Goal: Task Accomplishment & Management: Manage account settings

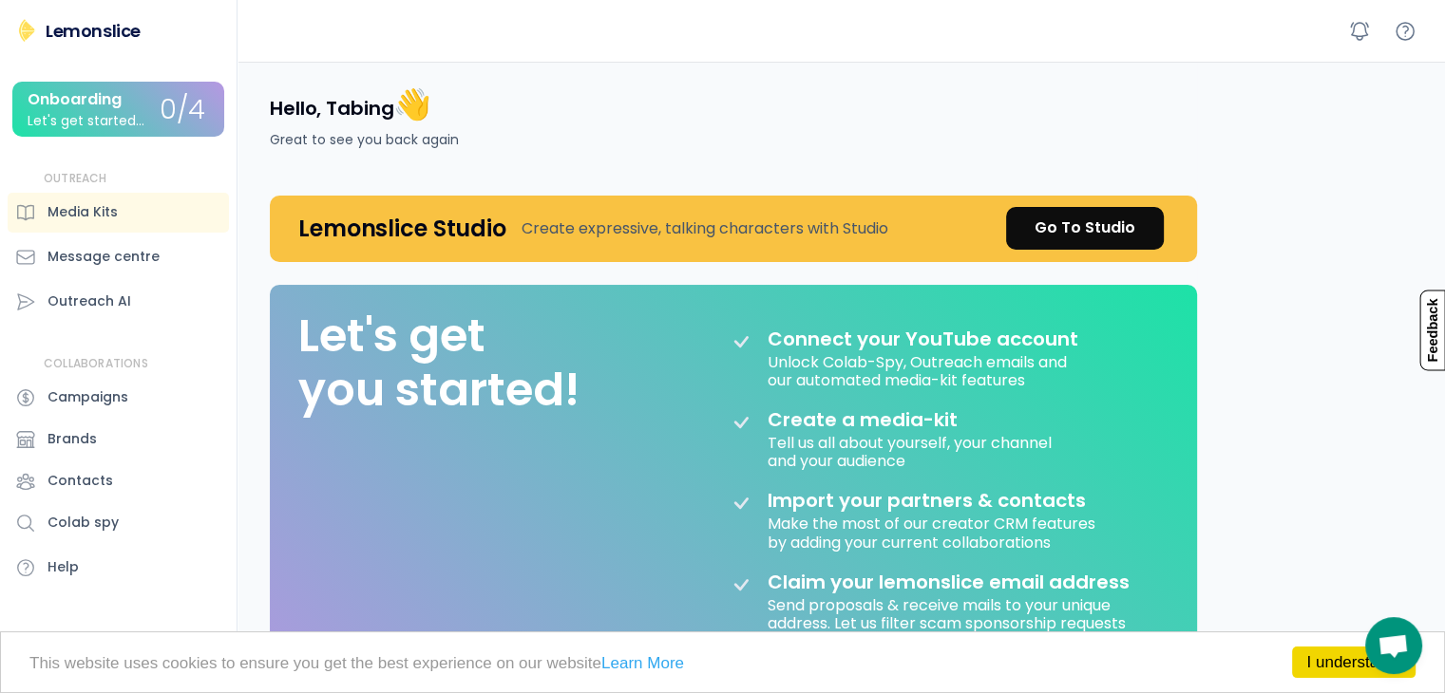
click at [1236, 303] on div "Hello, Tabing 👋 Great to see you back again Lemonslice Studio Create expressive…" at bounding box center [846, 632] width 1198 height 1140
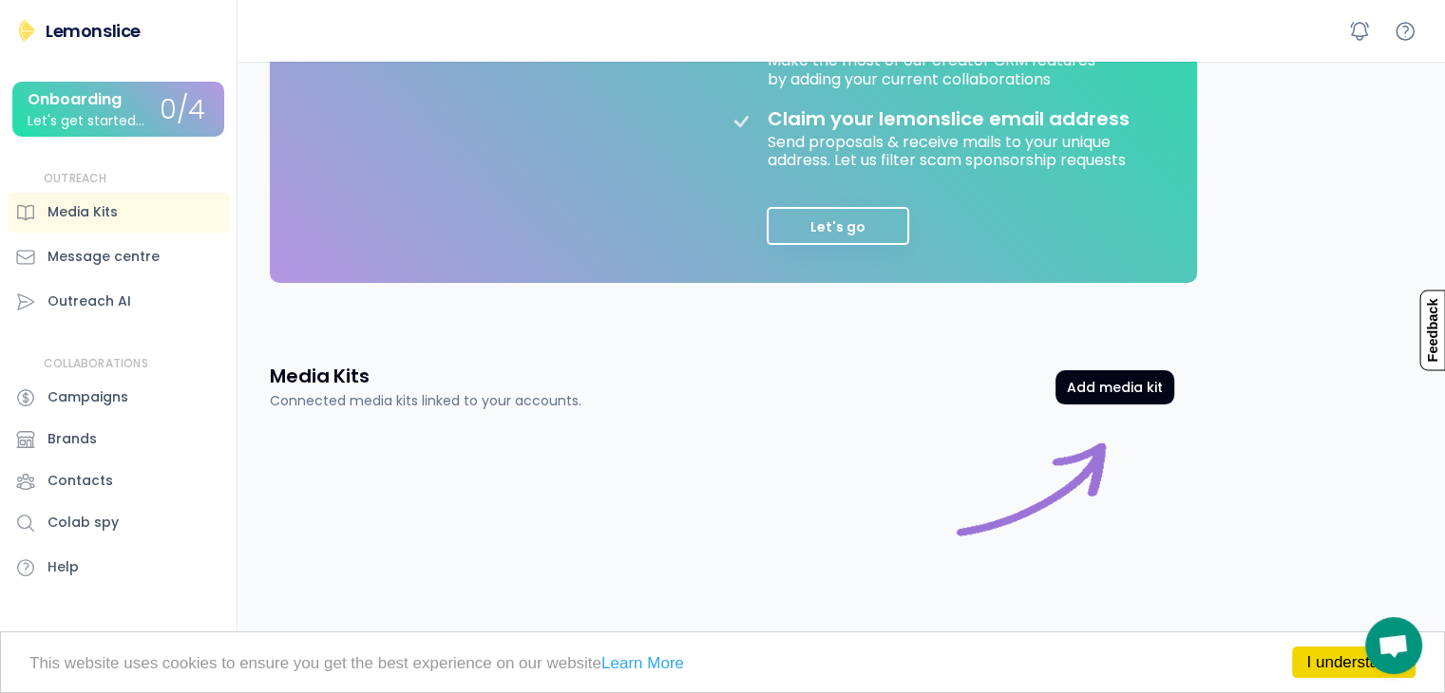
scroll to position [508, 0]
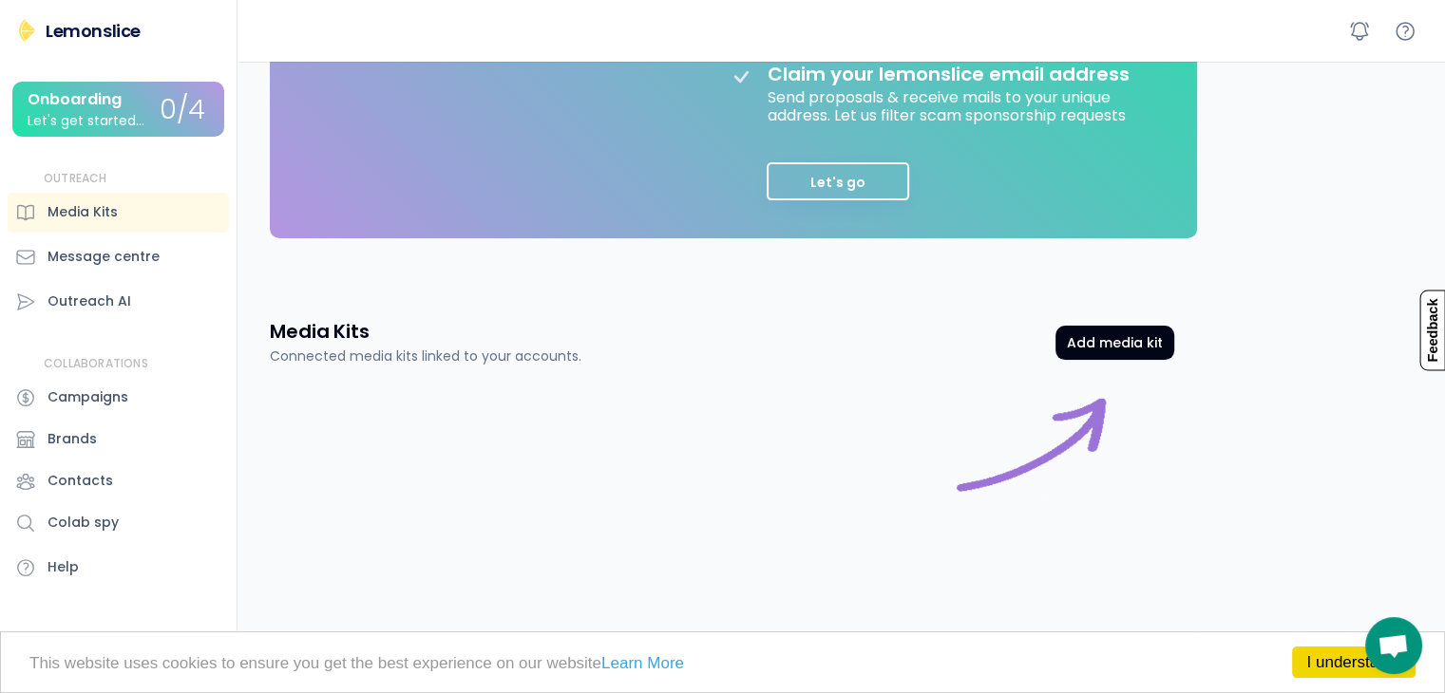
click at [1250, 427] on div "Hello, Tabing 👋 Great to see you back again Lemonslice Studio Create expressive…" at bounding box center [846, 124] width 1198 height 1140
click at [861, 454] on div at bounding box center [722, 474] width 904 height 171
click at [498, 318] on div "Media Kits Connected media kits linked to your accounts." at bounding box center [426, 342] width 312 height 48
click at [799, 332] on div "Media Kits Connected media kits linked to your accounts. Add media kit" at bounding box center [722, 342] width 904 height 48
click at [82, 204] on div "Media Kits" at bounding box center [82, 212] width 70 height 20
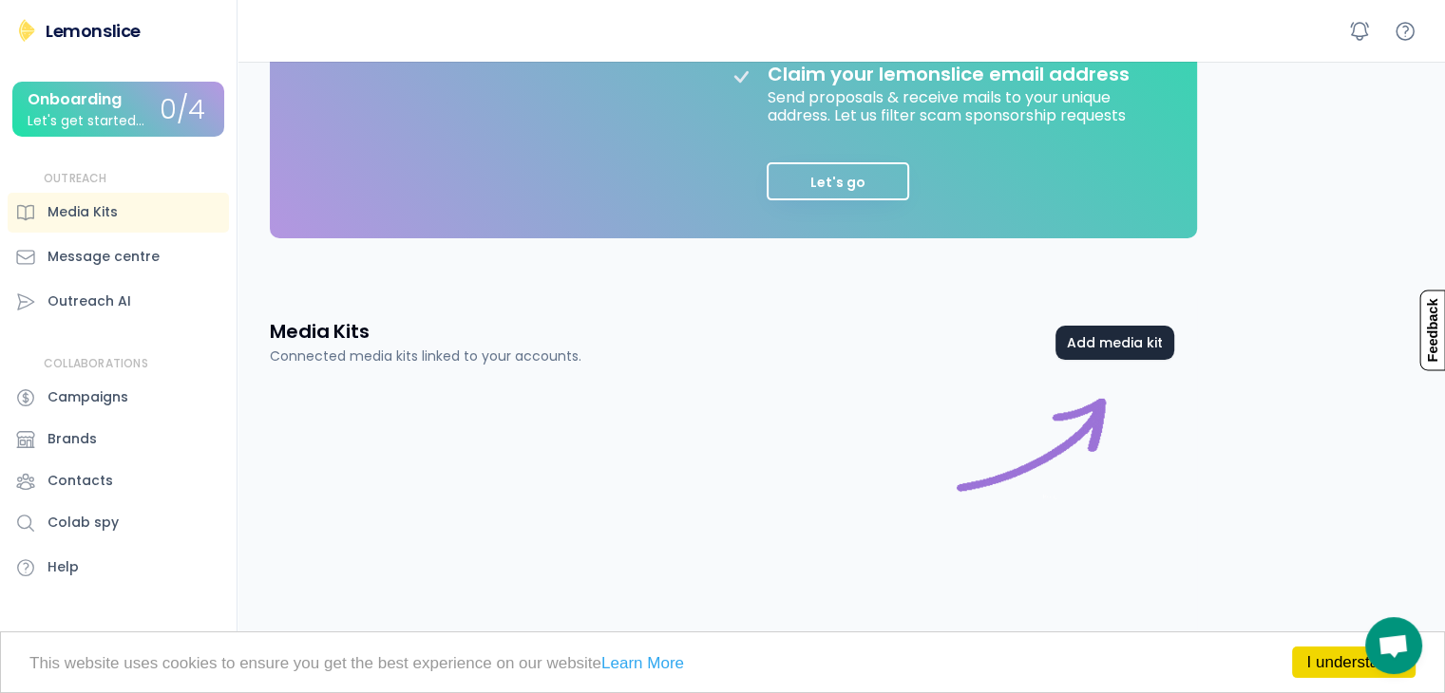
click at [1112, 335] on button "Add media kit" at bounding box center [1114, 343] width 119 height 34
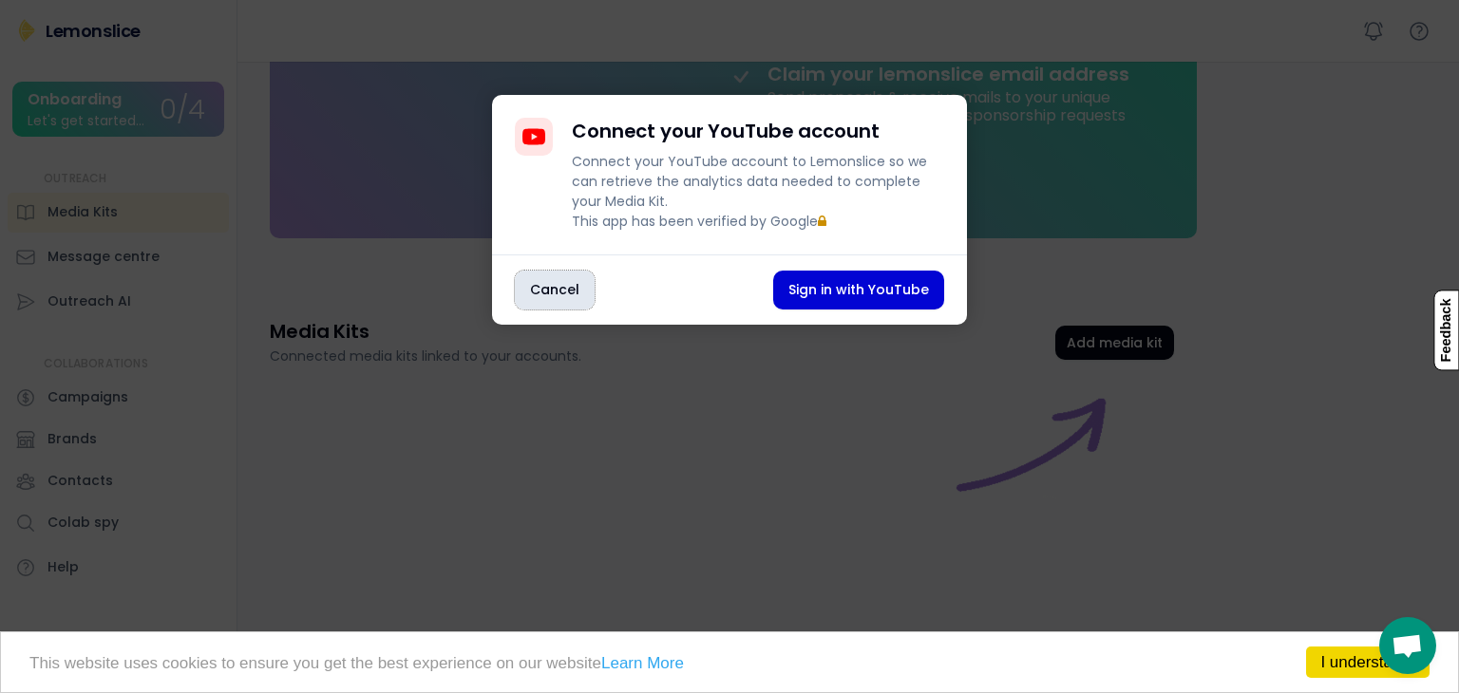
click at [534, 308] on button "Cancel" at bounding box center [555, 290] width 80 height 39
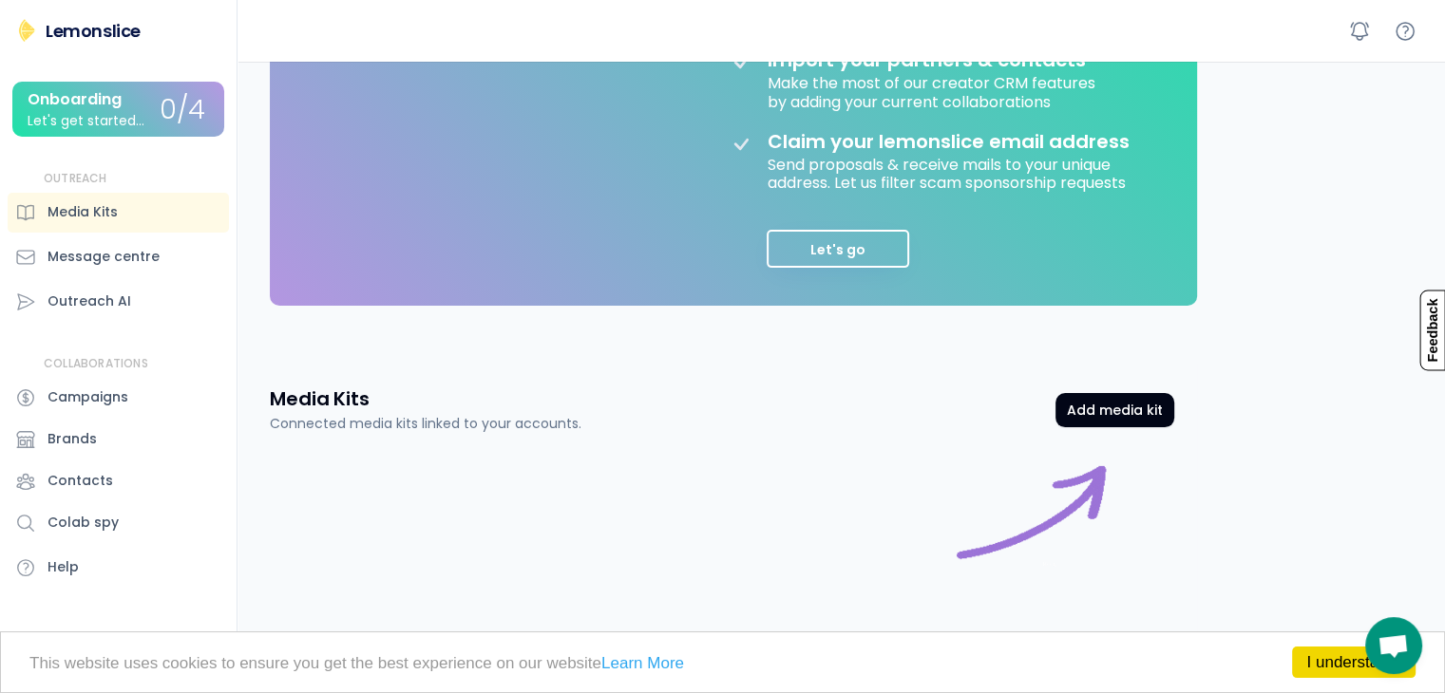
scroll to position [475, 0]
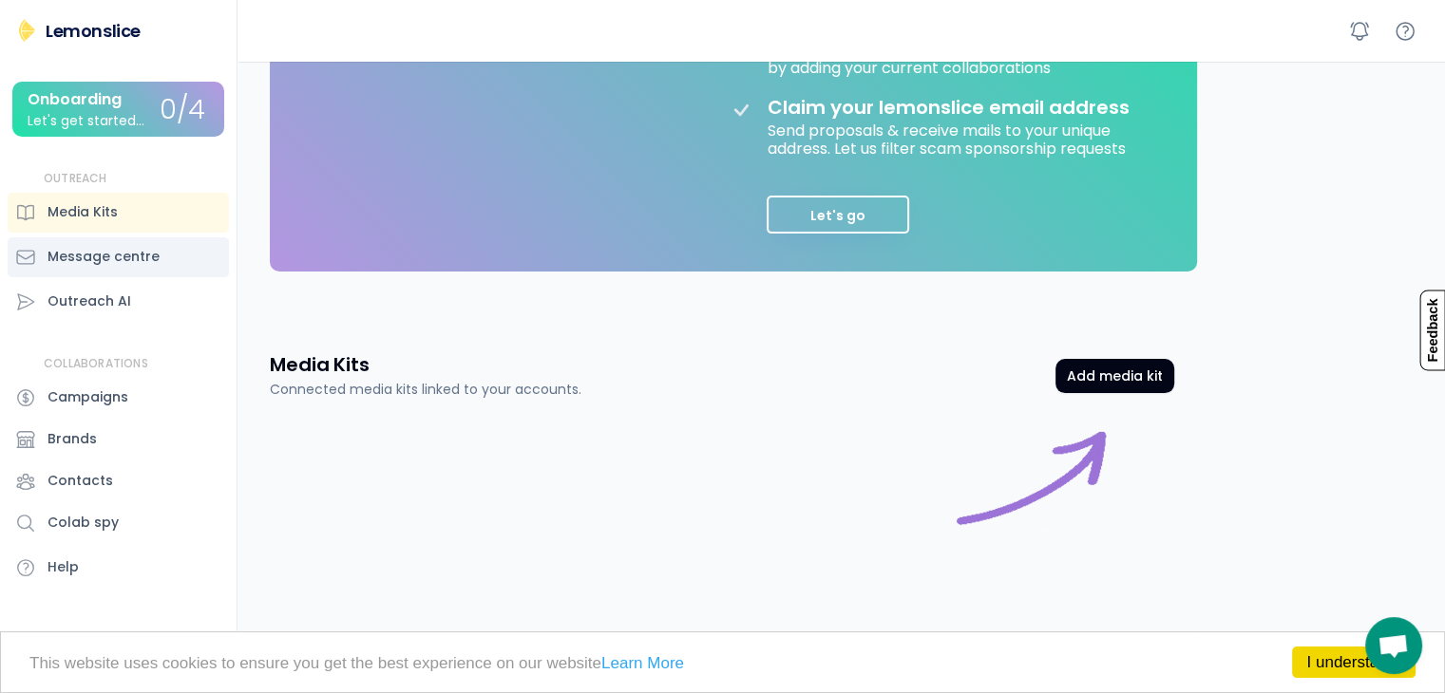
click at [91, 246] on div "Message centre" at bounding box center [118, 257] width 221 height 40
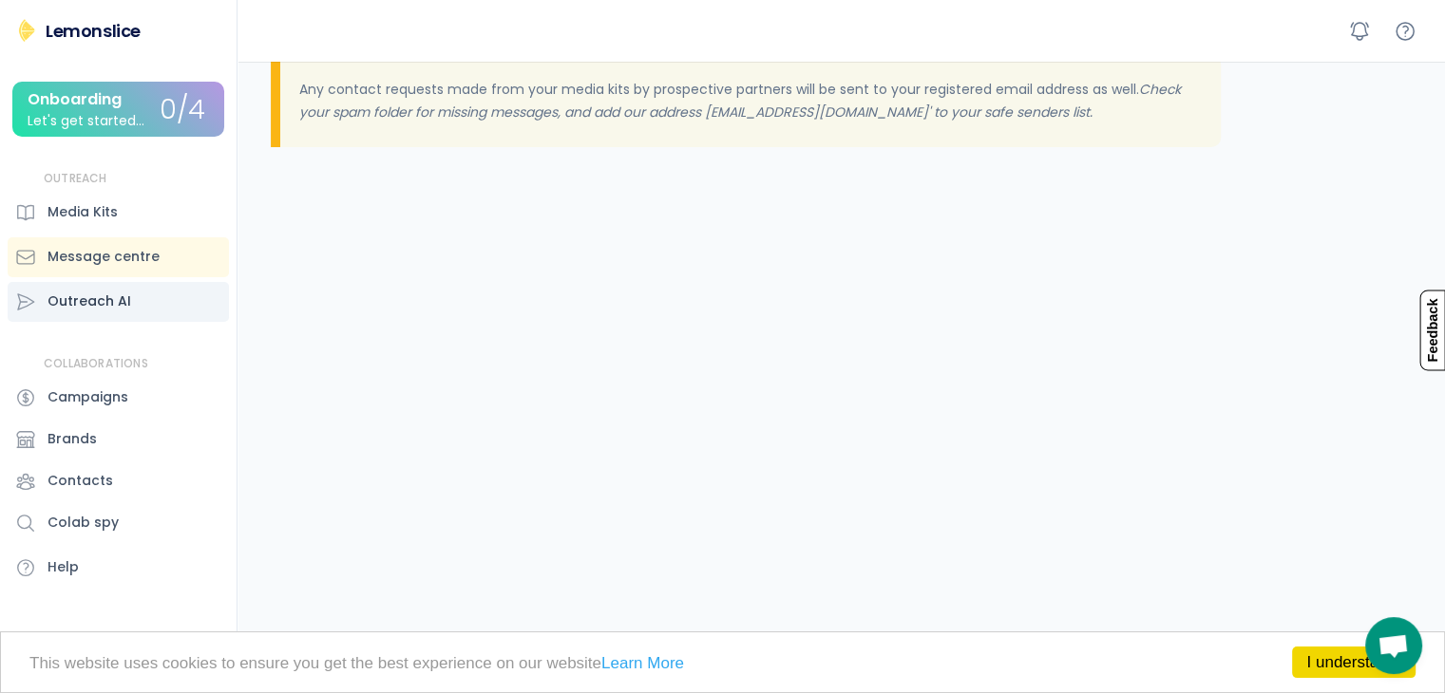
click at [95, 302] on div "Outreach AI" at bounding box center [89, 302] width 84 height 20
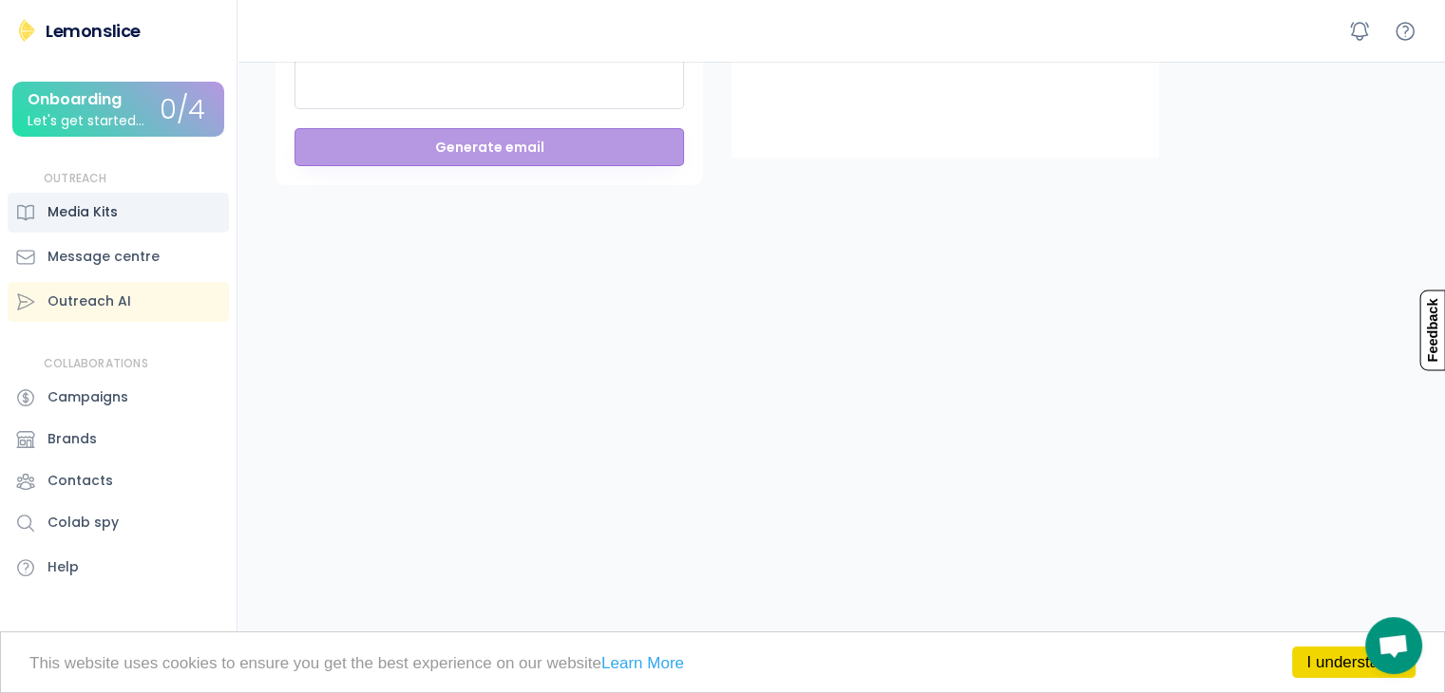
click at [98, 218] on div "Media Kits" at bounding box center [82, 212] width 70 height 20
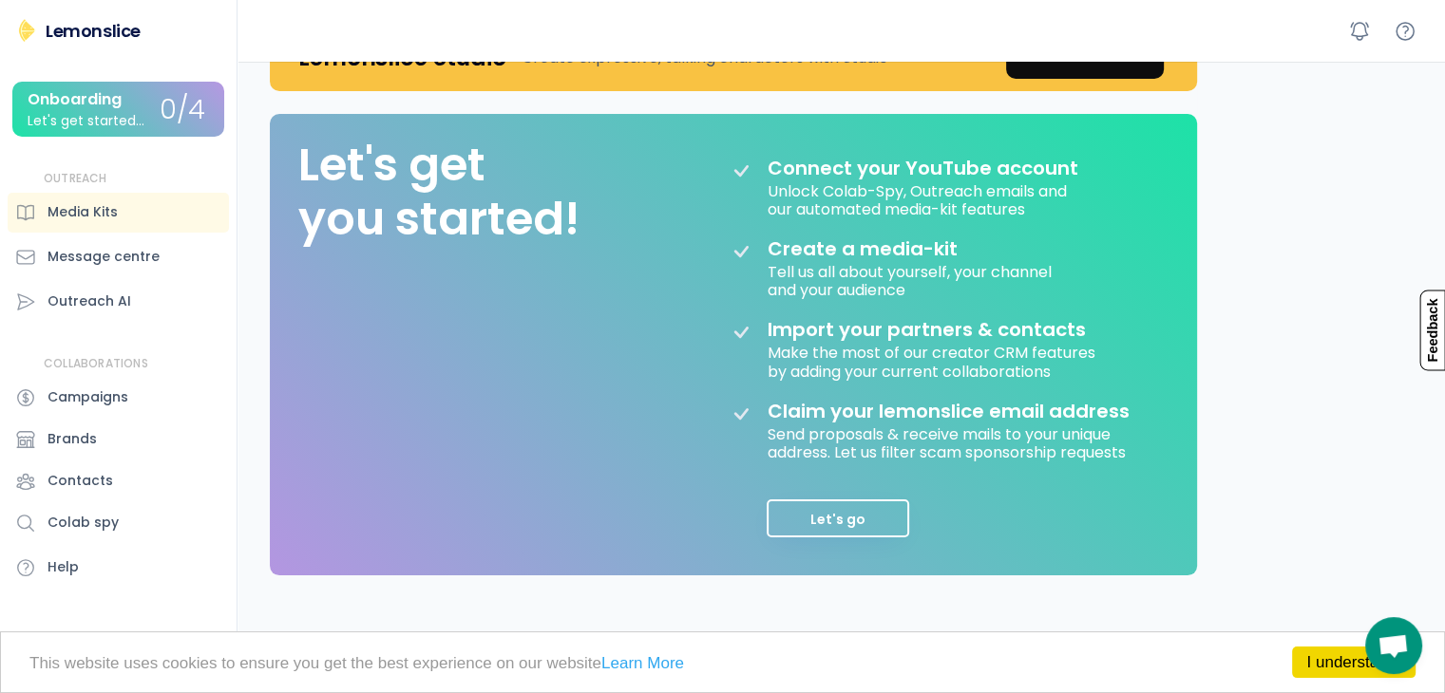
scroll to position [508, 0]
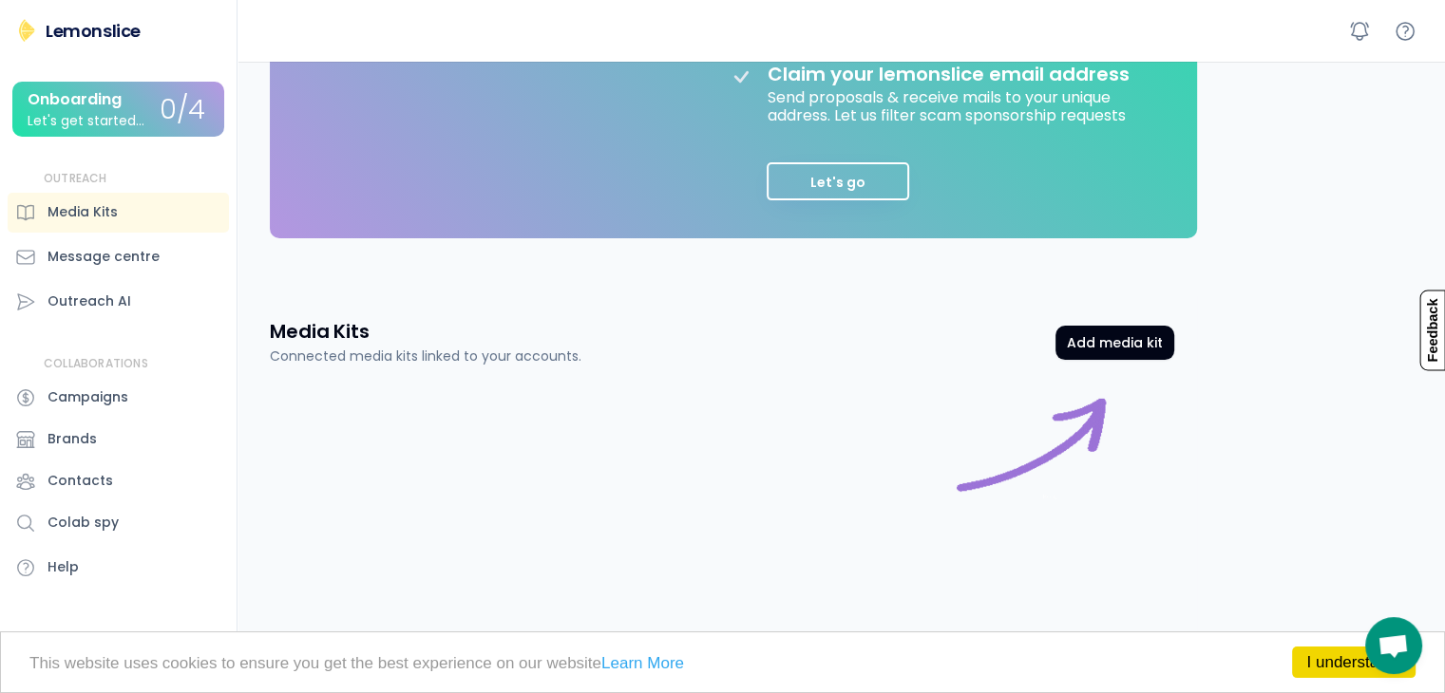
click at [623, 425] on div at bounding box center [722, 474] width 904 height 171
click at [1149, 335] on button "Add media kit" at bounding box center [1114, 343] width 119 height 34
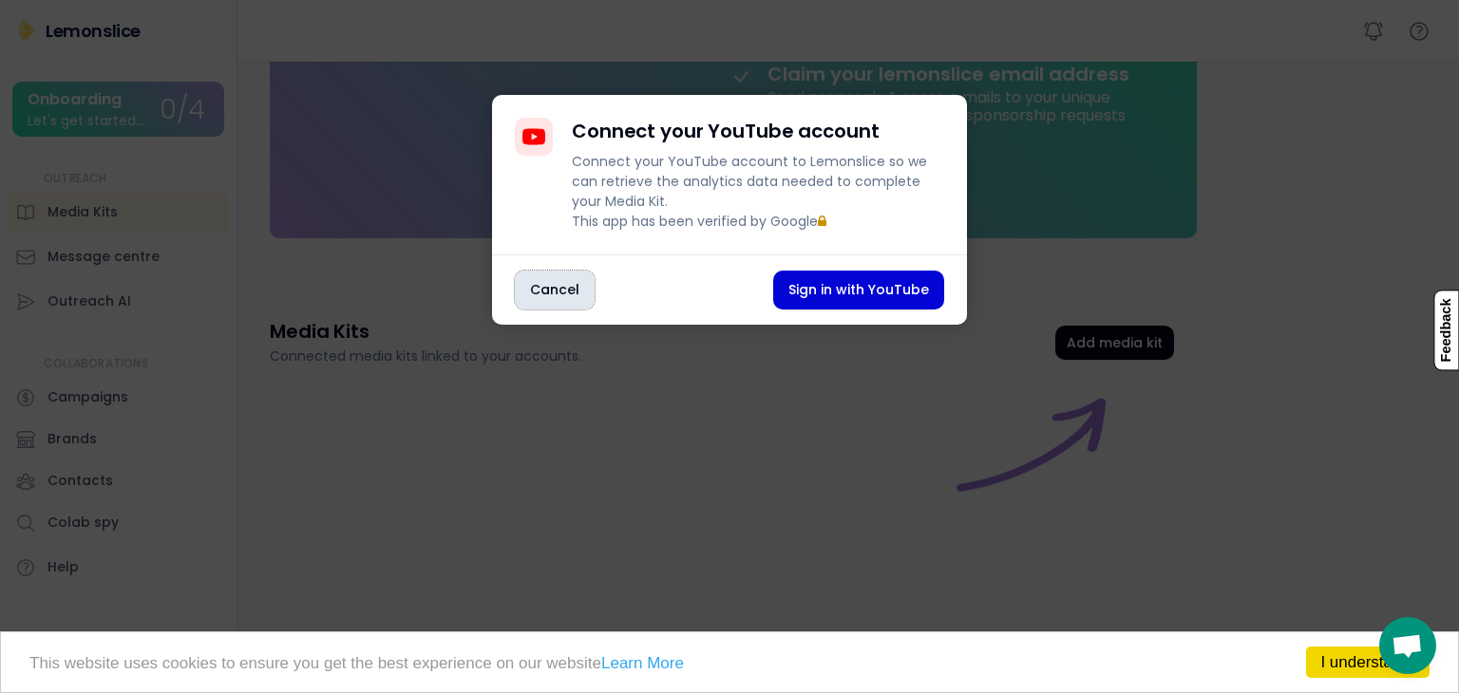
click at [554, 303] on button "Cancel" at bounding box center [555, 290] width 80 height 39
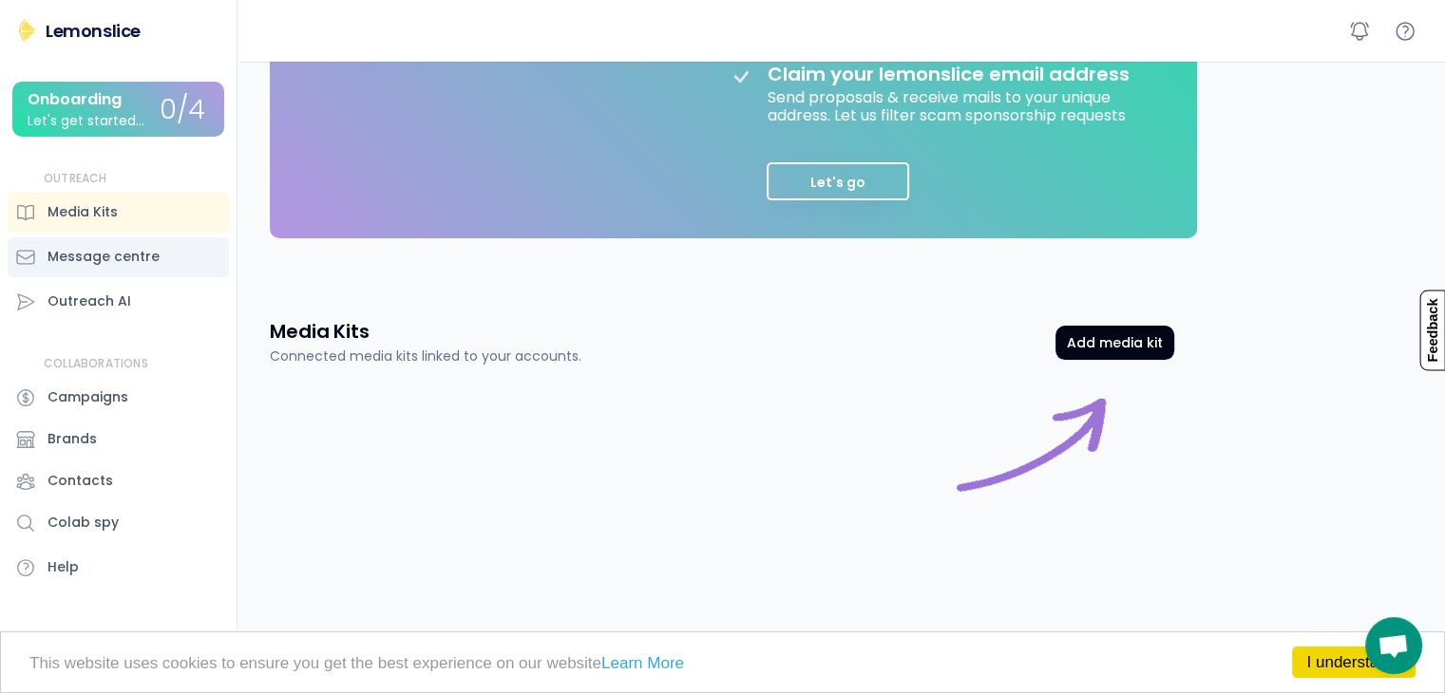
click at [185, 267] on div "Message centre" at bounding box center [118, 257] width 221 height 40
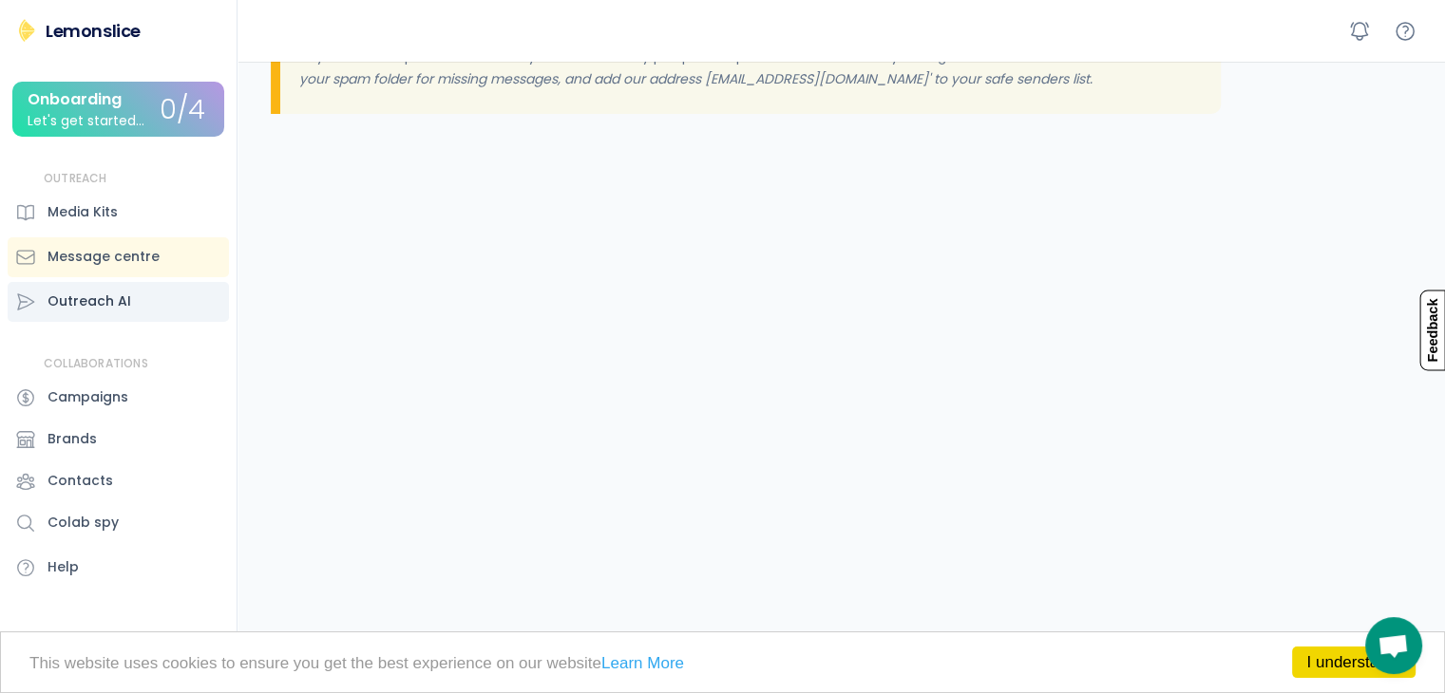
click at [140, 307] on div "Outreach AI" at bounding box center [118, 302] width 221 height 40
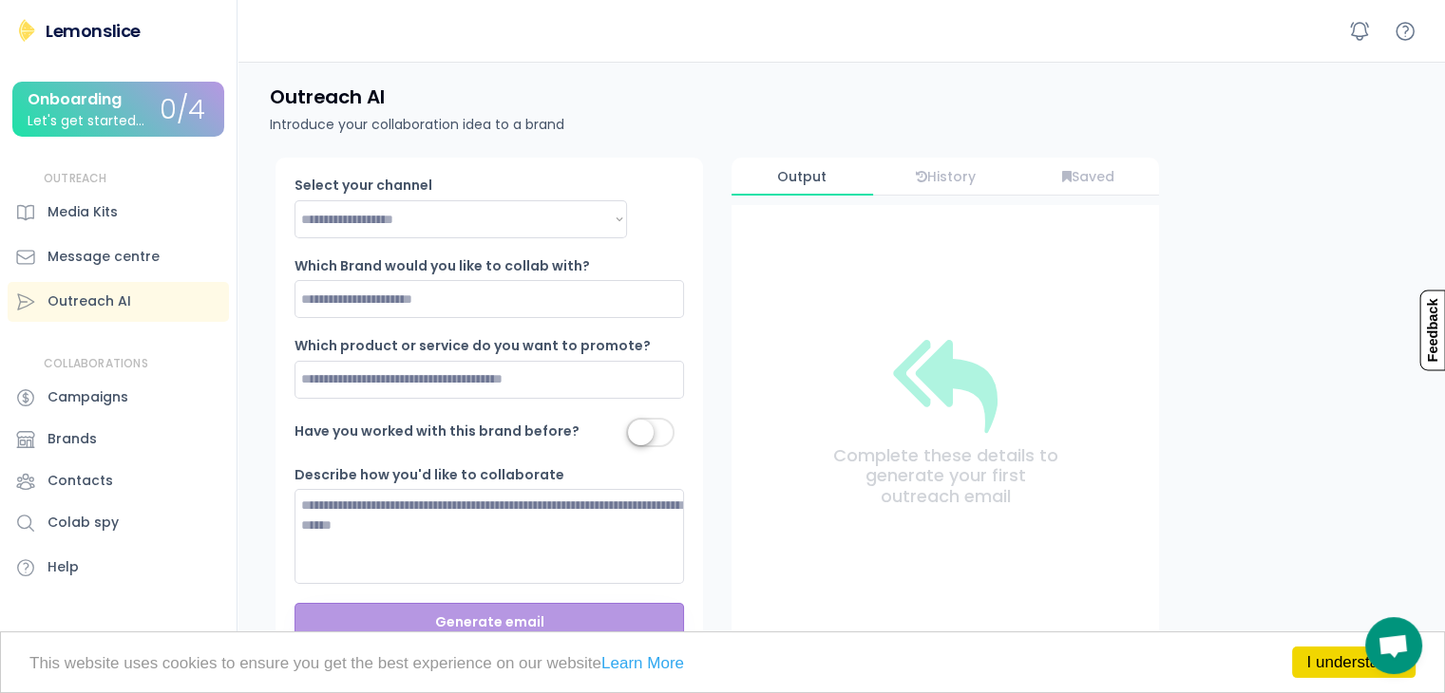
click at [774, 119] on div "Outreach AI Introduce your collaboration idea to a brand" at bounding box center [846, 110] width 1198 height 96
click at [89, 225] on div "Media Kits" at bounding box center [118, 213] width 221 height 40
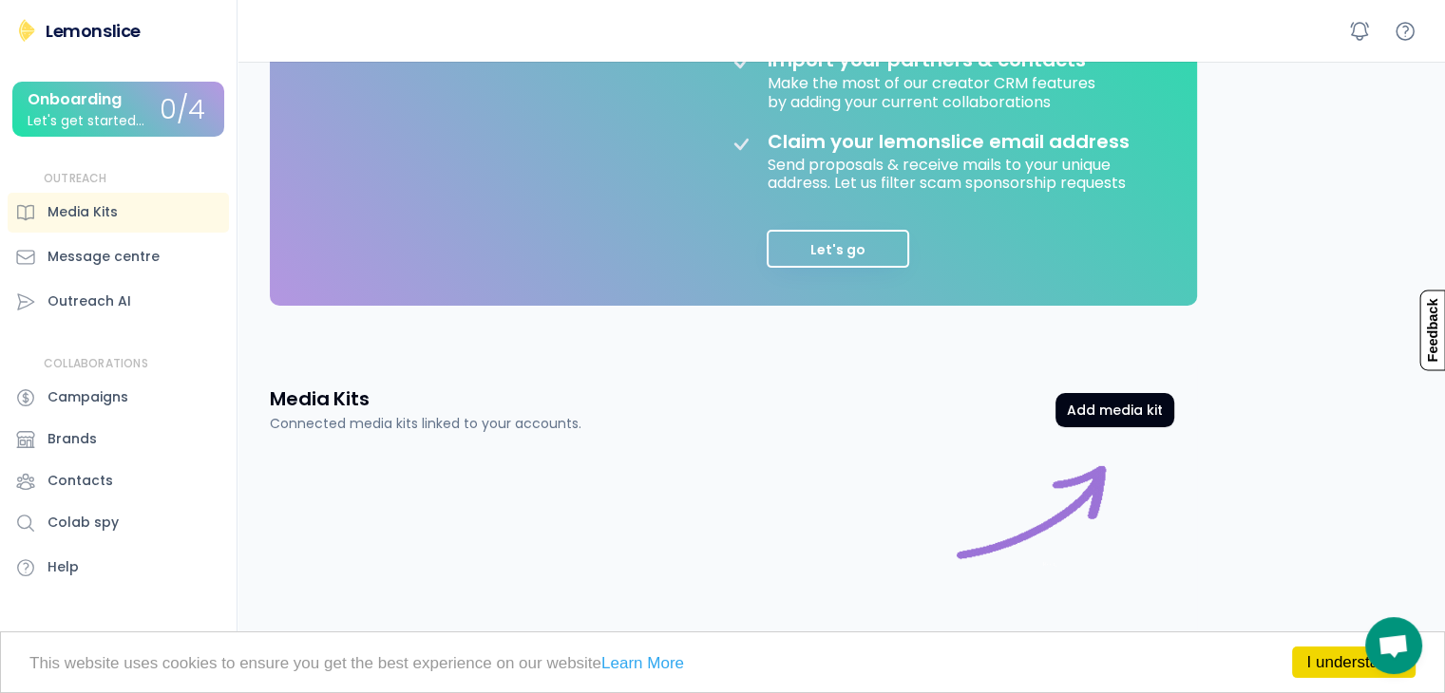
scroll to position [508, 0]
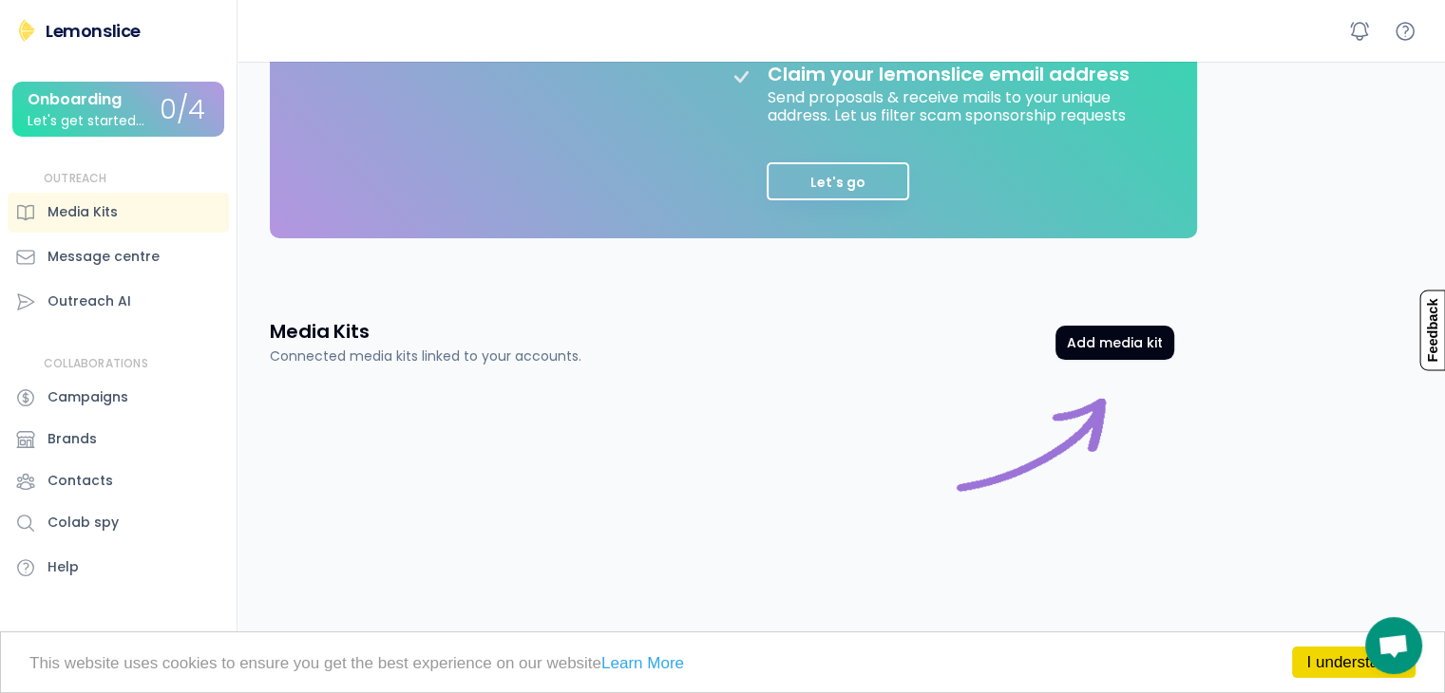
click at [798, 297] on div "Media Kits Connected media kits linked to your accounts. Add media kit Media Ki…" at bounding box center [722, 494] width 950 height 398
click at [910, 318] on div "Media Kits Connected media kits linked to your accounts. Add media kit" at bounding box center [722, 342] width 904 height 48
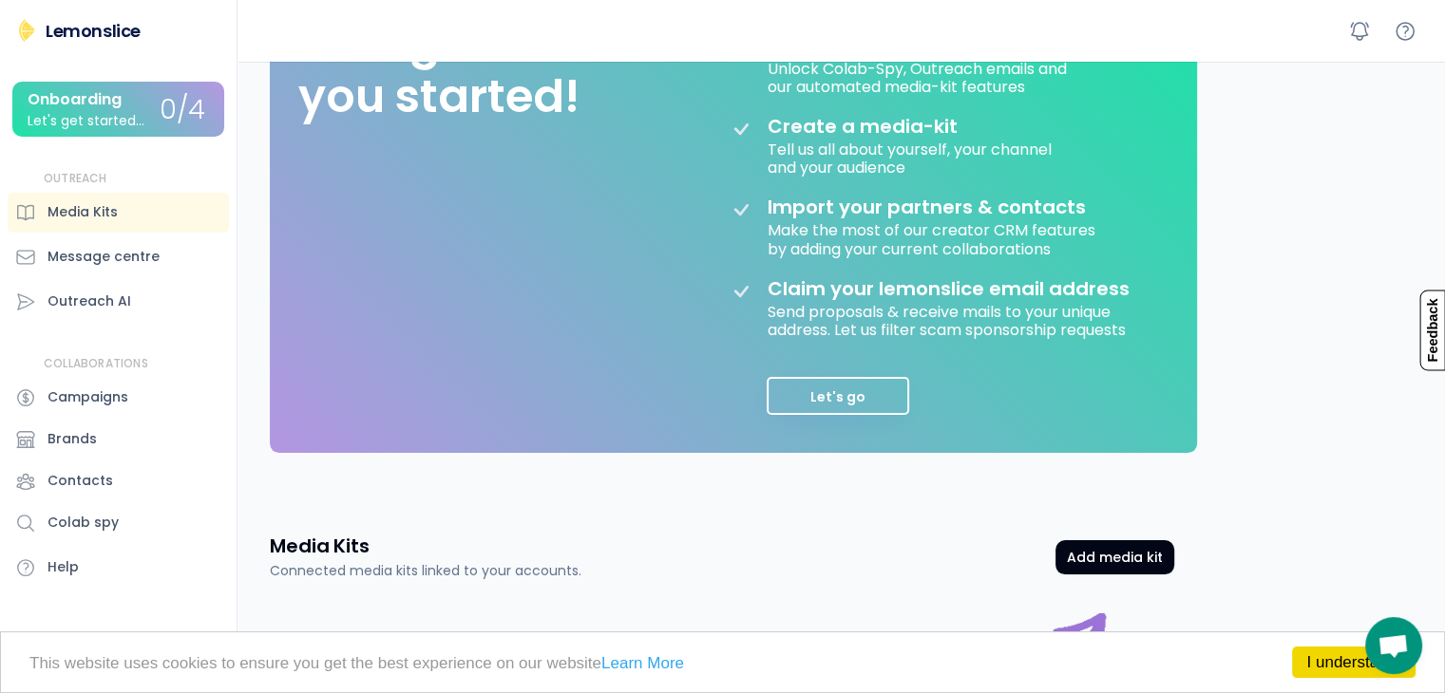
scroll to position [128, 0]
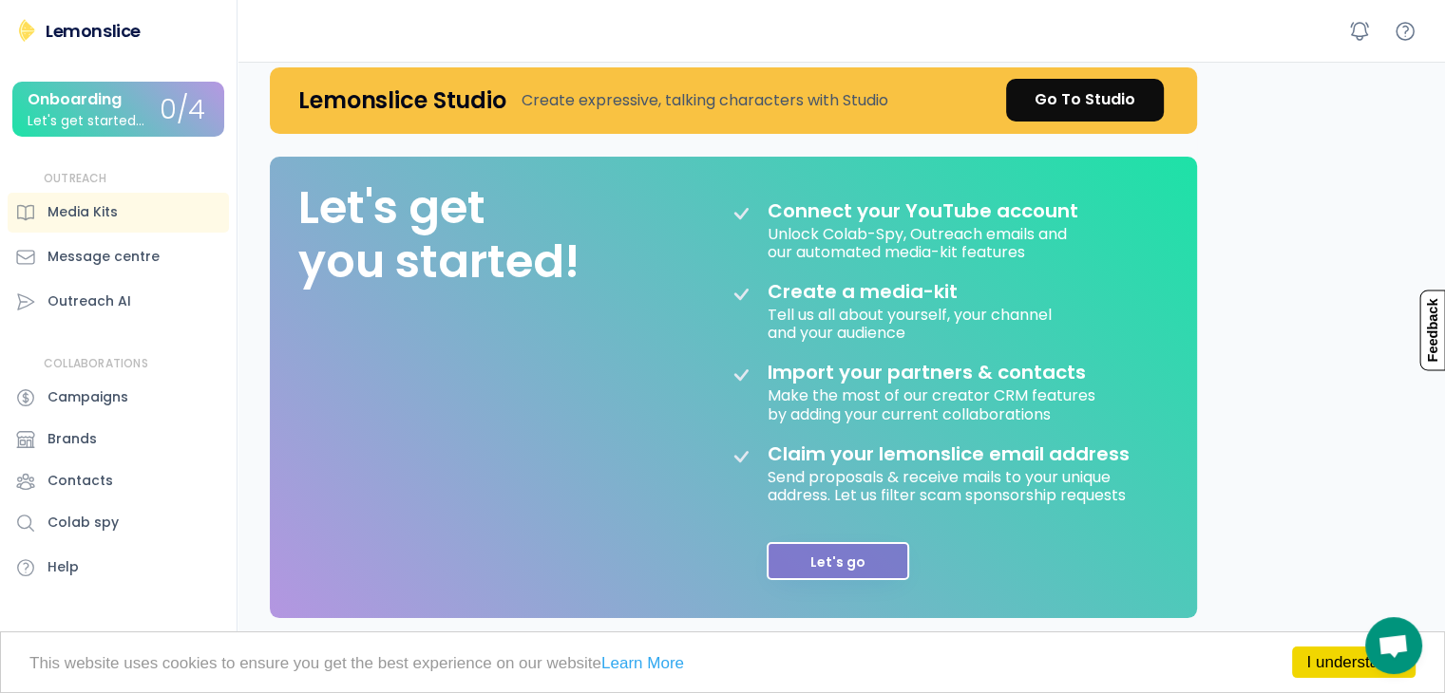
click at [831, 573] on button "Let's go" at bounding box center [838, 561] width 142 height 38
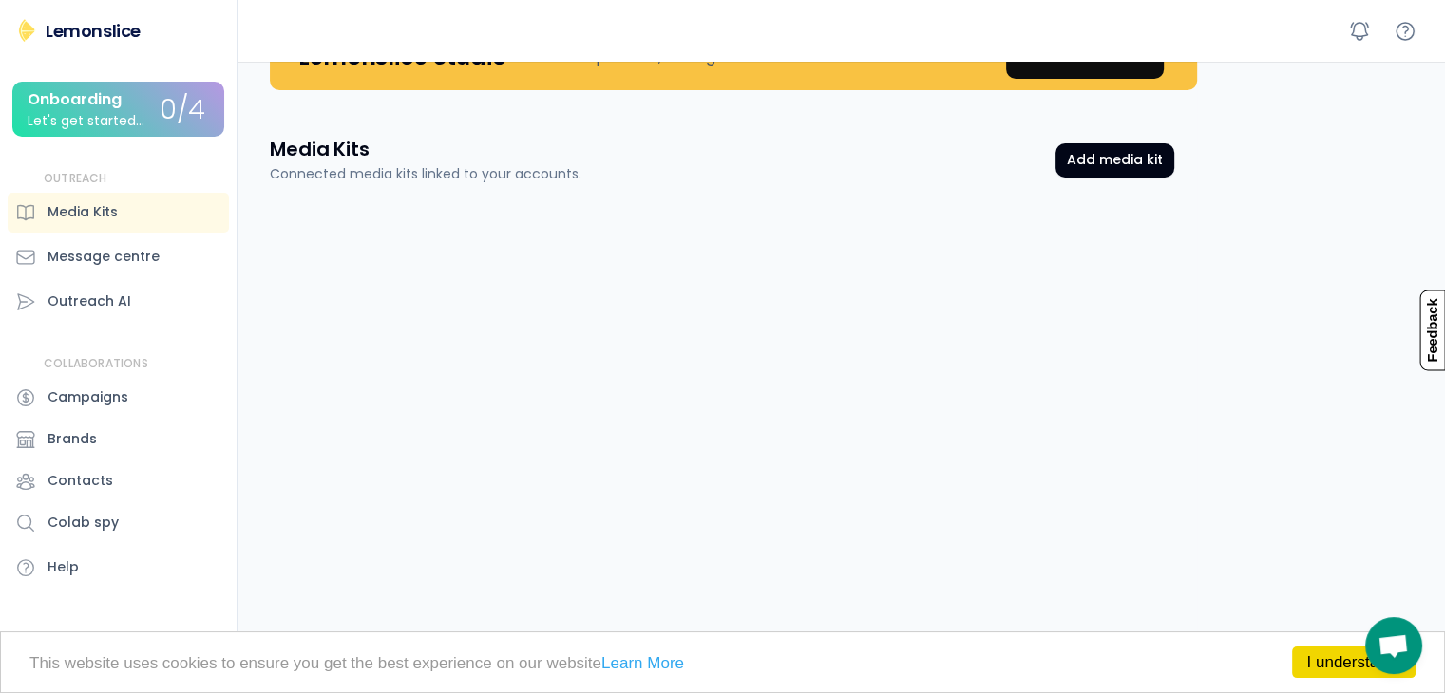
scroll to position [0, 0]
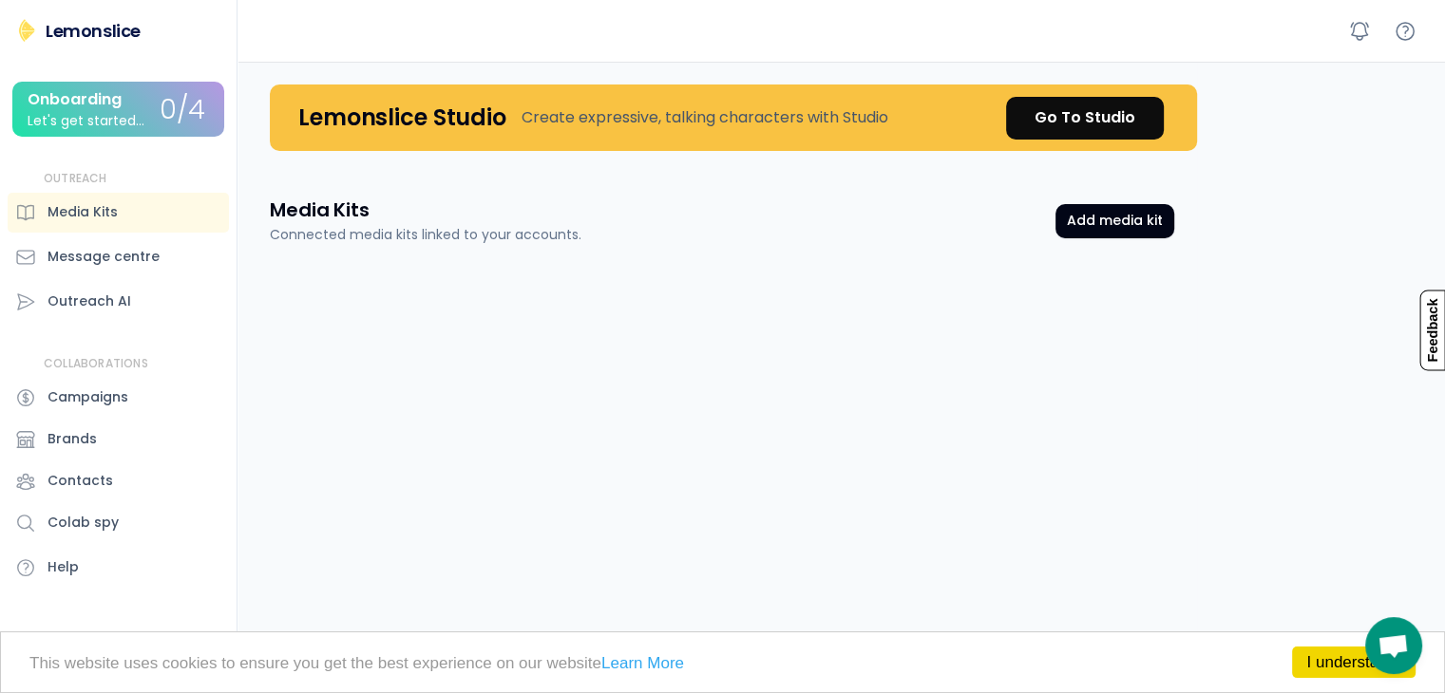
click at [479, 362] on div "Media Kits Connected media kits linked to your accounts. Add media kit Media Ki…" at bounding box center [722, 688] width 950 height 1028
click at [72, 214] on div "Media Kits" at bounding box center [82, 212] width 70 height 20
click at [479, 462] on div "Media Kits Connected media kits linked to your accounts. Add media kit Media Ki…" at bounding box center [722, 688] width 950 height 1028
click at [118, 122] on div "Let's get started..." at bounding box center [86, 121] width 117 height 14
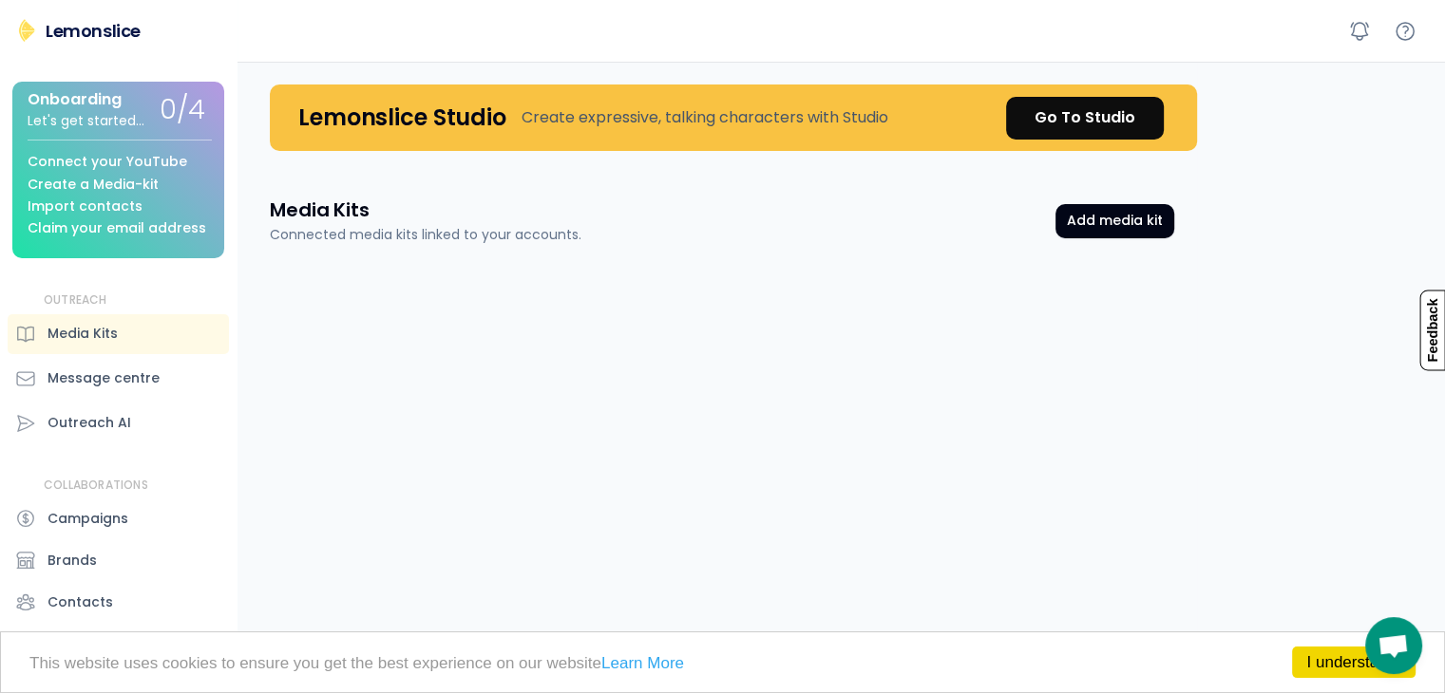
click at [142, 202] on div "Connect your YouTube Create a Media-kit Import contacts Claim your email address" at bounding box center [120, 188] width 184 height 97
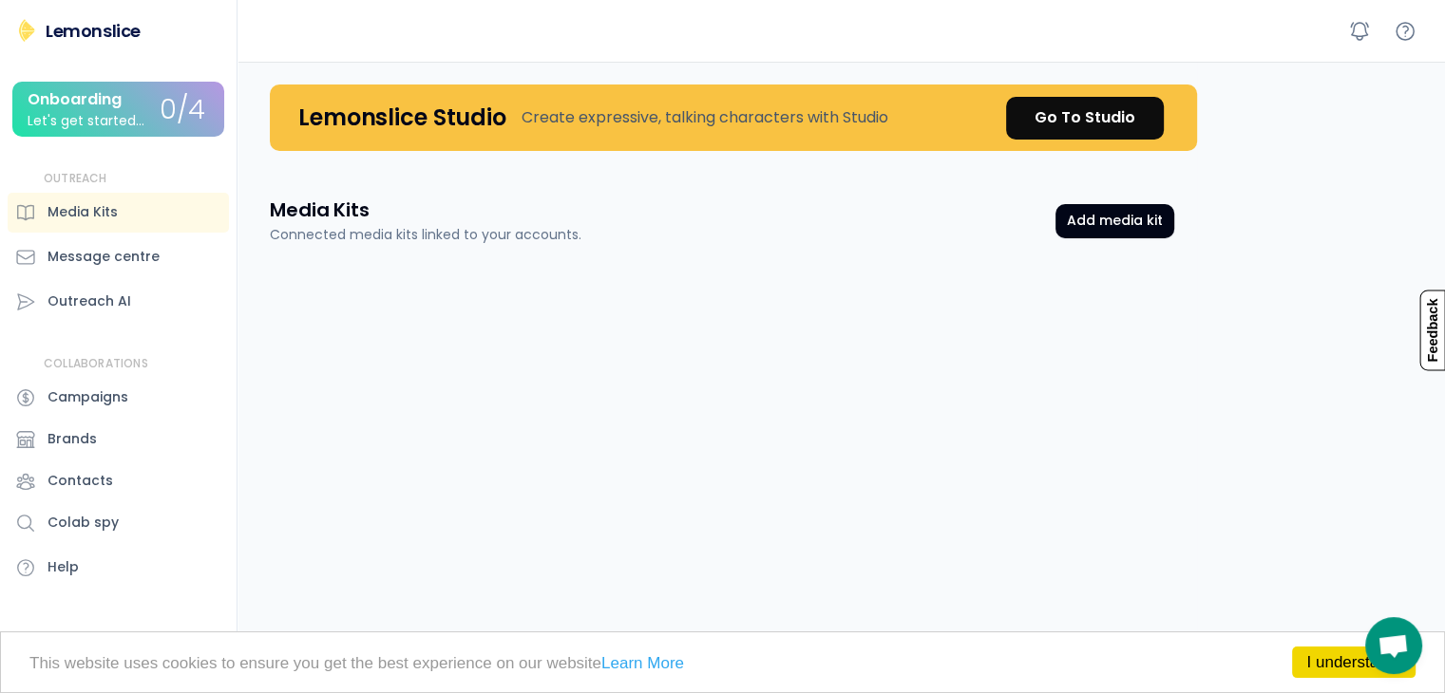
click at [312, 376] on div "Media Kits Connected media kits linked to your accounts. Add media kit Media Ki…" at bounding box center [722, 688] width 950 height 1028
click at [1122, 225] on button "Add media kit" at bounding box center [1114, 221] width 119 height 34
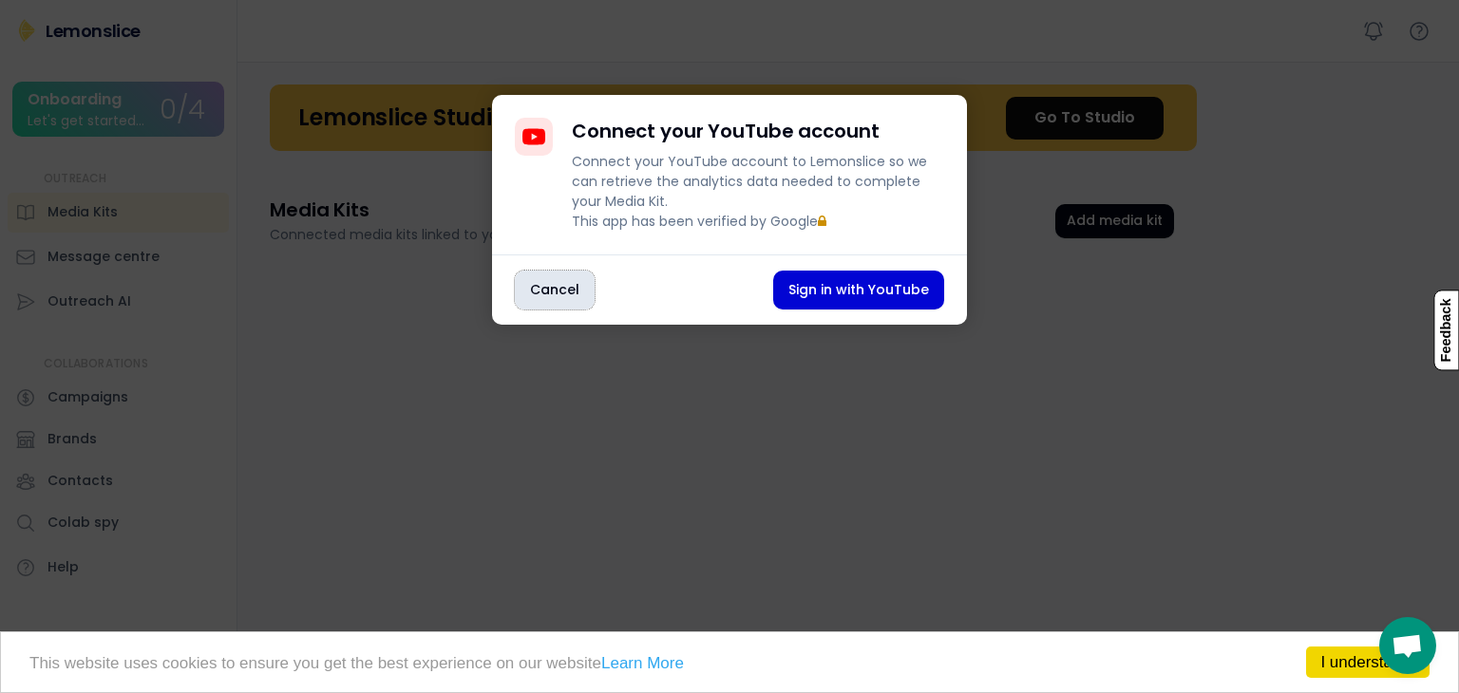
click at [536, 303] on button "Cancel" at bounding box center [555, 290] width 80 height 39
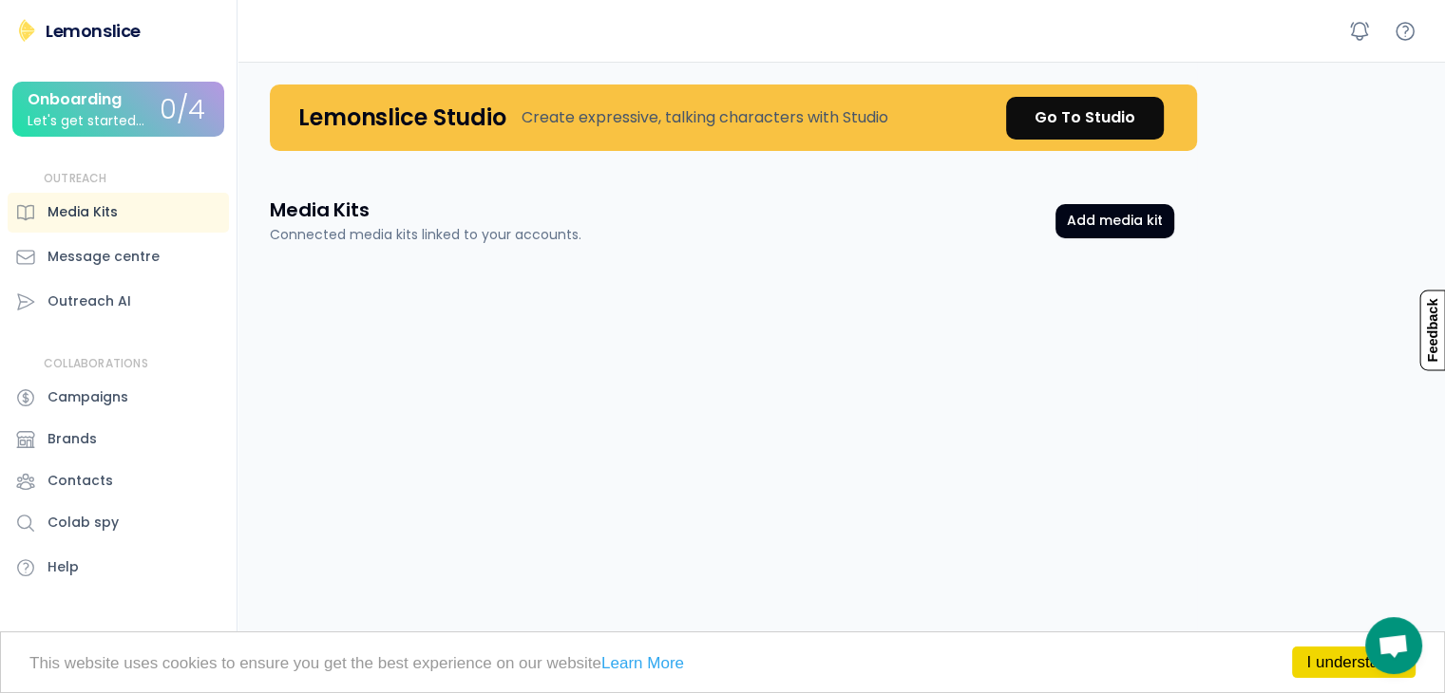
click at [152, 219] on div "Media Kits" at bounding box center [118, 213] width 221 height 40
click at [63, 256] on div "Message centre" at bounding box center [103, 257] width 112 height 20
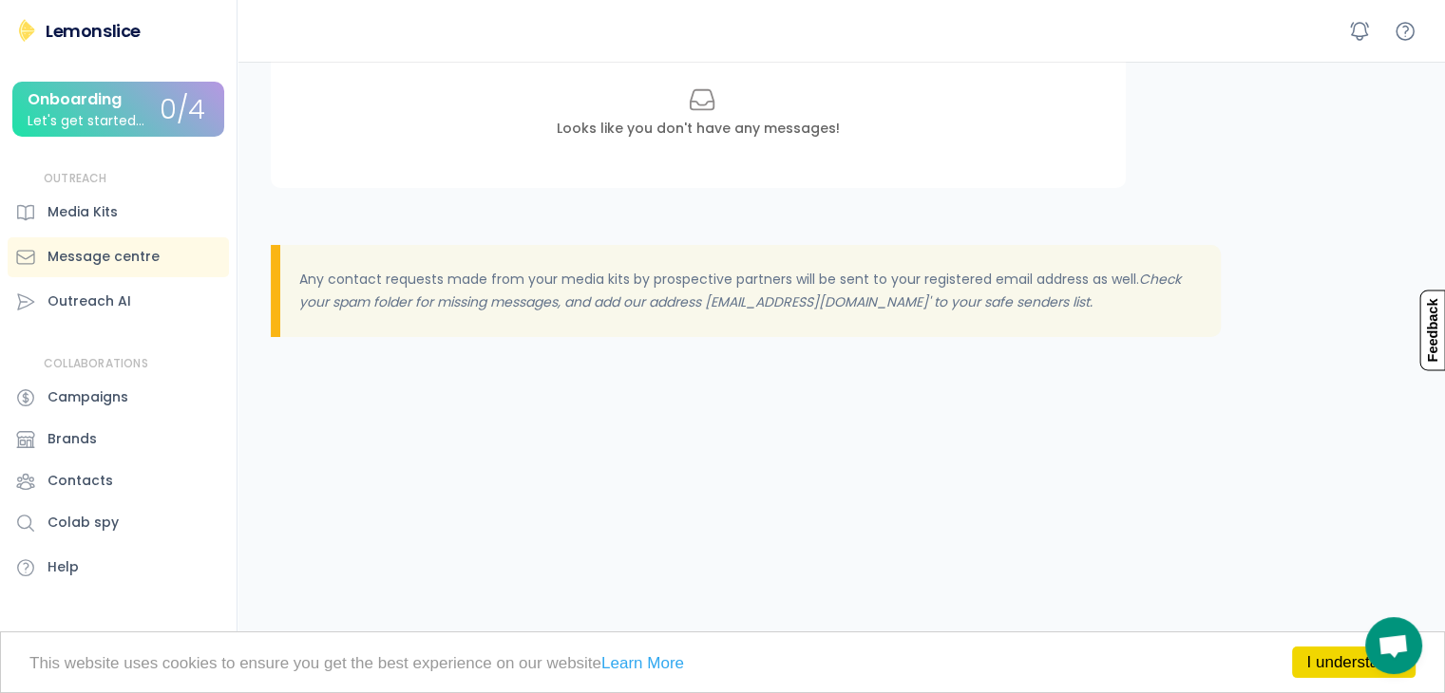
click at [665, 143] on div "Looks like you don't have any messages!" at bounding box center [698, 117] width 855 height 142
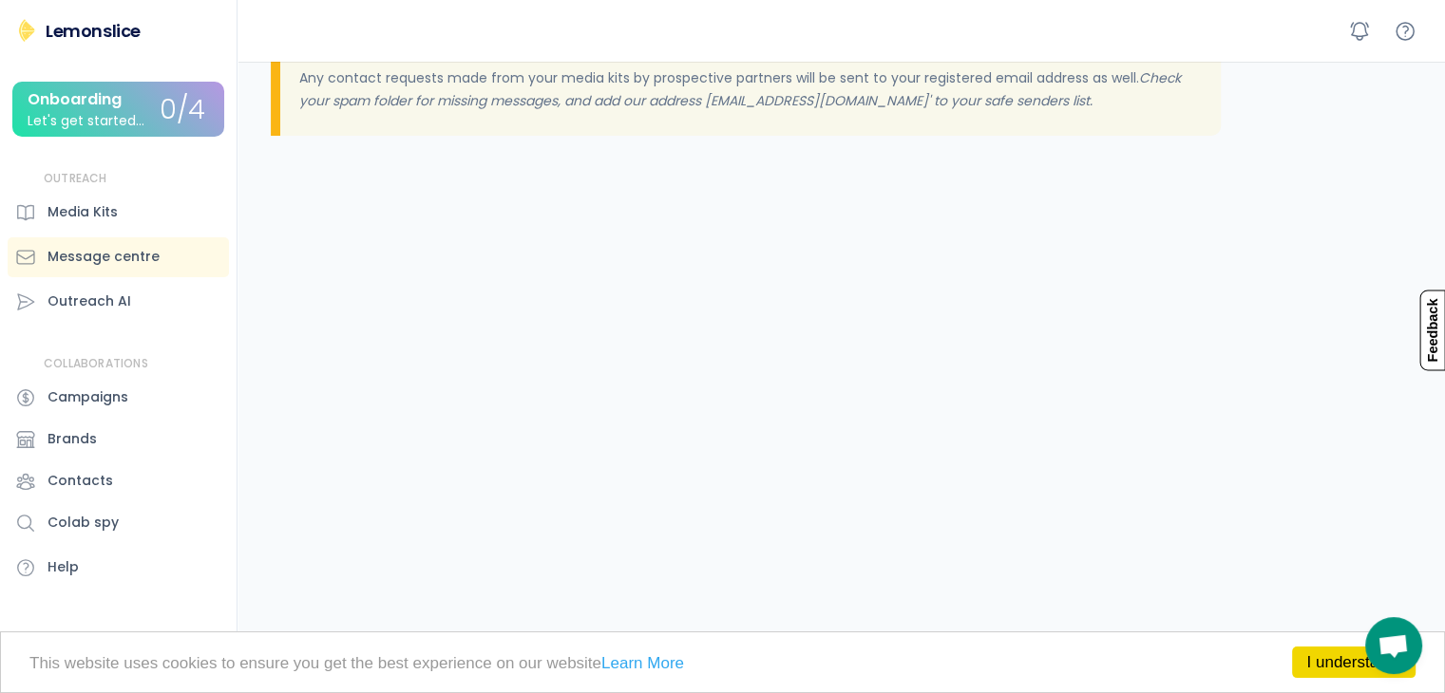
scroll to position [508, 0]
